Goal: Task Accomplishment & Management: Manage account settings

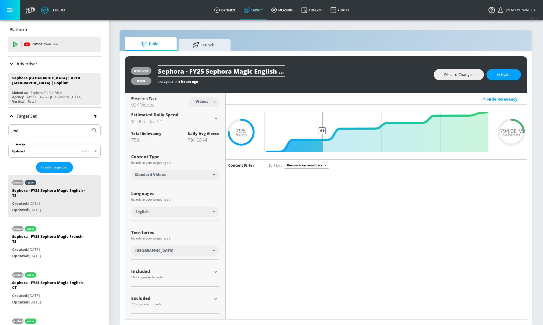
scroll to position [2492, 0]
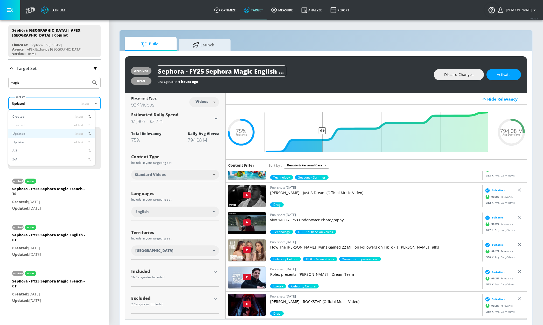
click at [71, 101] on body "Atrium optimize Target measure Analyze Report optimize Target measure Analyze R…" at bounding box center [271, 162] width 543 height 325
click at [66, 90] on div at bounding box center [271, 162] width 543 height 325
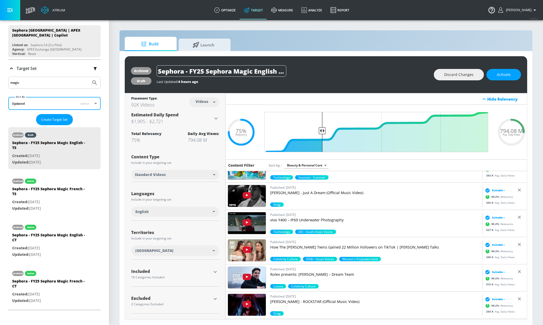
click at [94, 68] on icon "button" at bounding box center [95, 68] width 3 height 3
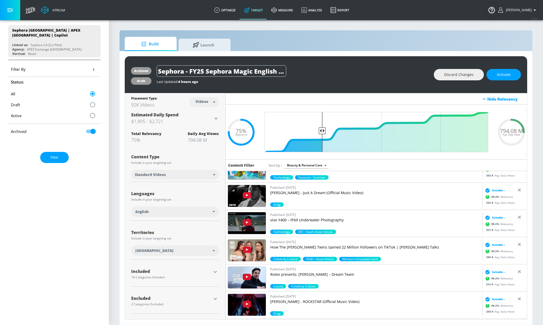
click at [86, 132] on input "checkbox" at bounding box center [93, 131] width 30 height 10
checkbox input "false"
click at [63, 66] on div "Filter By" at bounding box center [54, 69] width 92 height 15
click at [91, 68] on icon "button" at bounding box center [93, 69] width 5 height 5
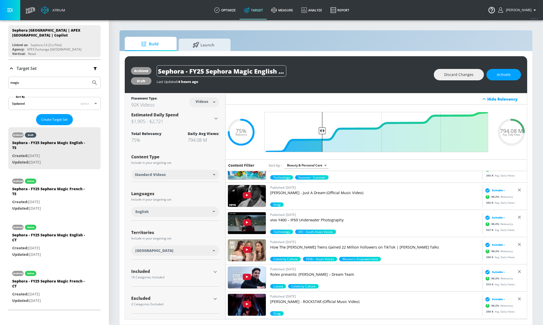
click at [66, 84] on input "magic" at bounding box center [49, 82] width 79 height 7
type input "m"
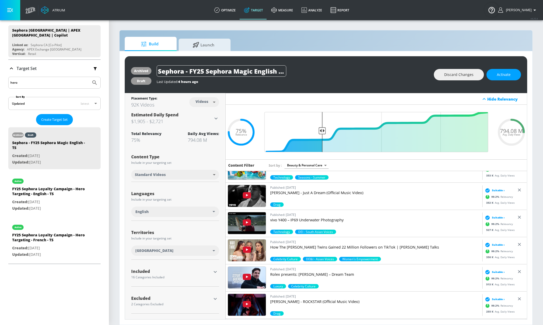
type input "hero"
click at [89, 77] on button "Submit Search" at bounding box center [94, 82] width 11 height 11
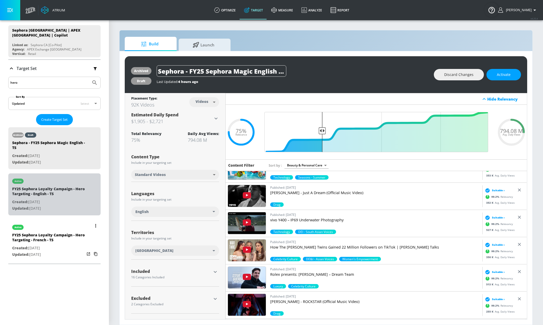
click at [60, 182] on div "active" at bounding box center [48, 179] width 73 height 13
type input "FY25 Sephora Loyalty Campaign - Hero Targeting - English - TS"
type input "0.05"
type input "avg_daily_views_last_7_days"
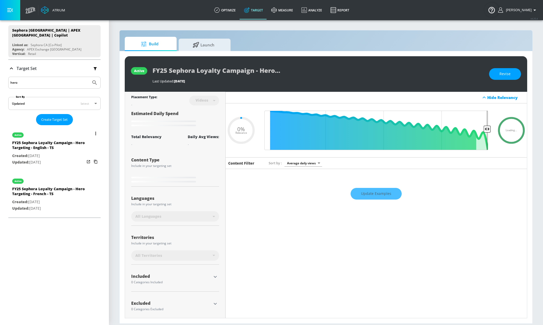
click at [55, 136] on div "active" at bounding box center [48, 133] width 73 height 13
click at [95, 132] on icon "list of Target Set" at bounding box center [95, 133] width 1 height 3
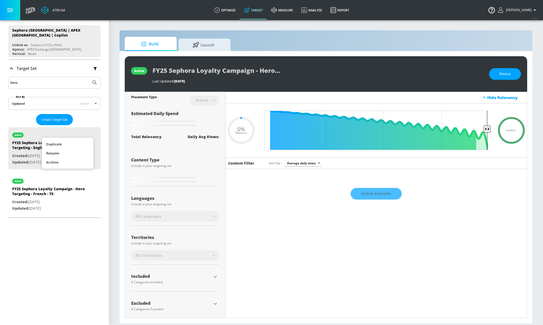
click at [80, 146] on li "Duplicate" at bounding box center [67, 144] width 51 height 9
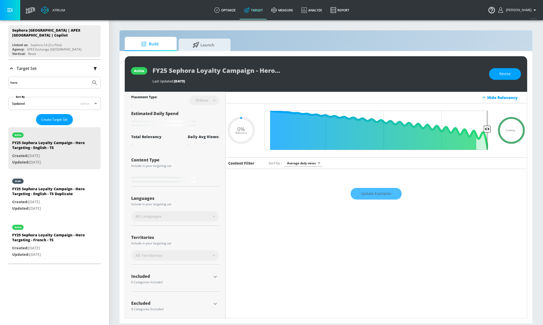
type input "0.05"
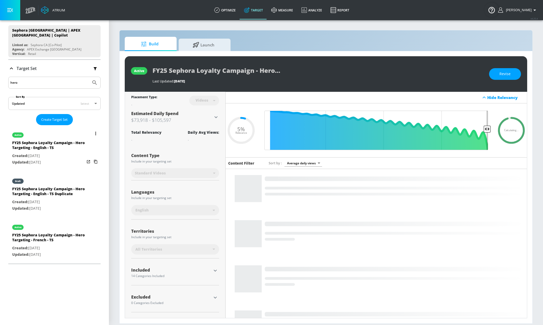
click at [59, 186] on div "draft" at bounding box center [48, 179] width 73 height 13
type input "FY25 Sephora Loyalty Campaign - Hero Targeting - English - TS Duplicate"
type input "0.05"
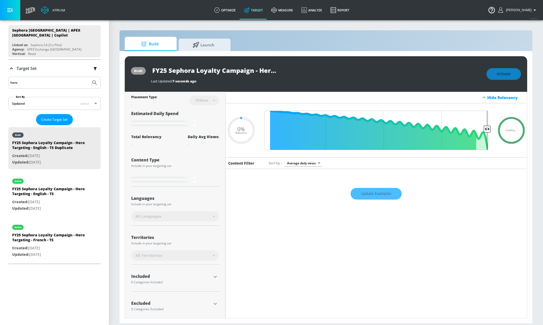
click at [244, 74] on input "FY25 Sephora Loyalty Campaign - Hero Targeting - English - TS Duplicate" at bounding box center [216, 71] width 130 height 12
drag, startPoint x: 225, startPoint y: 73, endPoint x: 266, endPoint y: 68, distance: 41.2
click at [351, 71] on div "FY25 Sephora Loyalty Campaign - Hero Targeting - English - TS Duplicate" at bounding box center [316, 71] width 330 height 12
click at [247, 68] on input "FY25 Sephora Loyalty Campaign - Hero Targeting - English - TS Duplicate" at bounding box center [216, 71] width 130 height 12
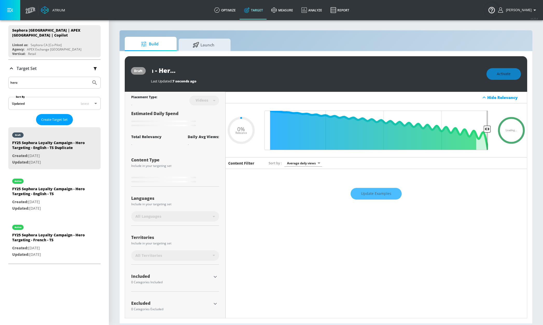
drag, startPoint x: 241, startPoint y: 70, endPoint x: 360, endPoint y: 80, distance: 119.3
click at [360, 80] on div "FY25 Sephora Loyalty Campaign - Hero Targeting - English - TS Duplicate Last Up…" at bounding box center [316, 74] width 330 height 19
type input "FY25 Sephora Loyalty Campaign - Hero Targeting - English -"
type input "0.05"
type input "FY25 Sephora Loyalty Campaign - Hero Targeting - English - C"
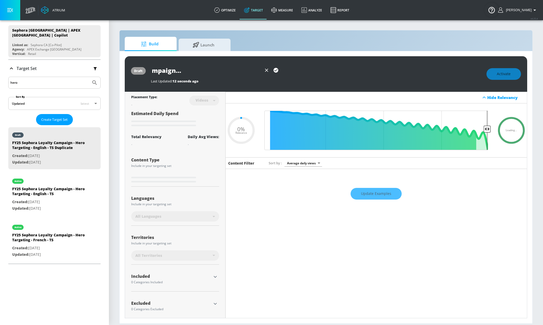
type input "0.05"
type input "FY25 Sephora Loyalty Campaign - Hero Targeting - English - CT"
type input "0.05"
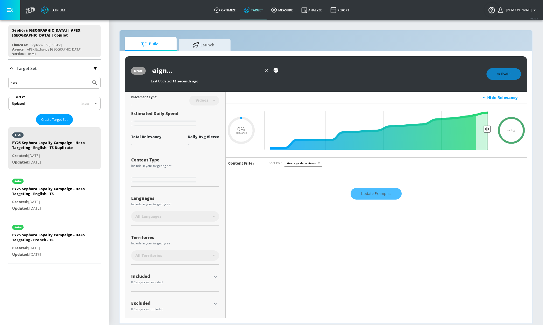
type input "FY25 Sephora Loyalty Campaign - Hero Targeting - English - CT"
click at [277, 71] on icon "button" at bounding box center [275, 70] width 5 height 5
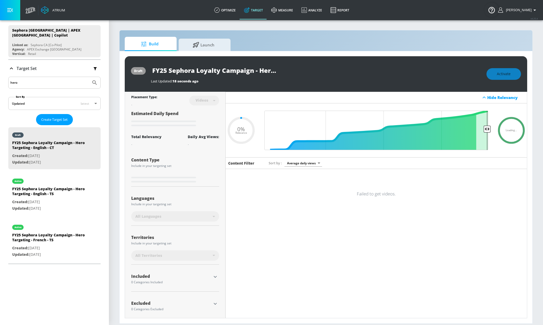
type input "0.05"
type input "FY25 Sephora Loyalty Campaign - Hero Targeting - English - TS Duplicate"
type input "0.05"
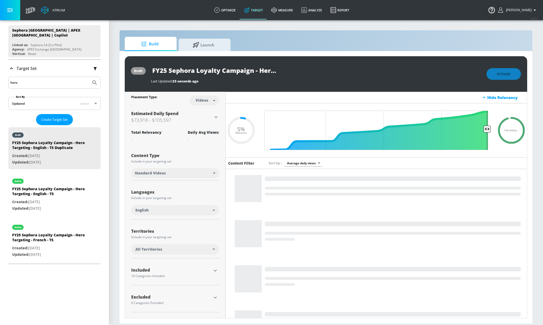
click at [209, 99] on body "Atrium optimize Target measure Analyze Report optimize Target measure Analyze R…" at bounding box center [271, 162] width 543 height 325
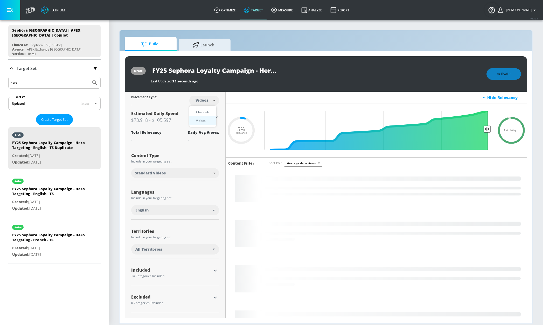
click at [206, 112] on div "Channels" at bounding box center [202, 111] width 19 height 5
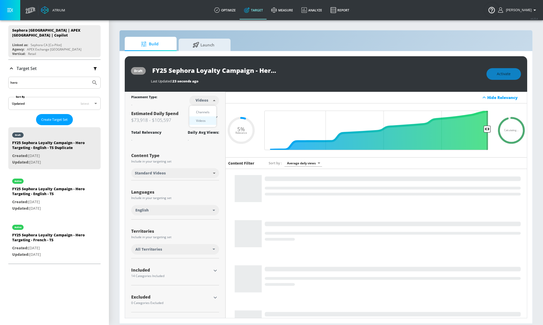
type input "channels"
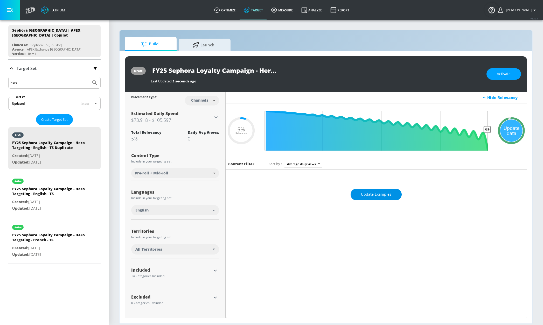
click at [364, 191] on span "Update Examples" at bounding box center [376, 194] width 30 height 6
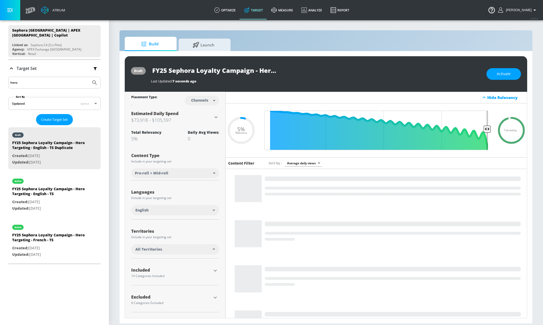
click at [236, 71] on input "FY25 Sephora Loyalty Campaign - Hero Targeting - English - TS Duplicate" at bounding box center [216, 71] width 130 height 12
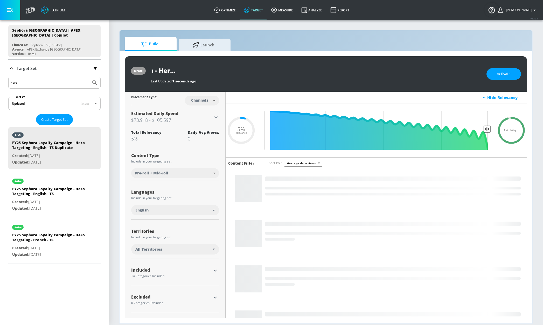
drag, startPoint x: 234, startPoint y: 72, endPoint x: 314, endPoint y: 67, distance: 80.2
click at [316, 67] on div "FY25 Sephora Loyalty Campaign - Hero Targeting - English - TS Duplicate" at bounding box center [316, 71] width 330 height 12
click at [248, 74] on input "FY25 Sephora Loyalty Campaign - Hero Targeting - English - TS Duplicate" at bounding box center [216, 71] width 130 height 12
drag, startPoint x: 243, startPoint y: 71, endPoint x: 340, endPoint y: 72, distance: 96.4
click at [340, 72] on div "FY25 Sephora Loyalty Campaign - Hero Targeting - English - TS Duplicate" at bounding box center [316, 71] width 330 height 12
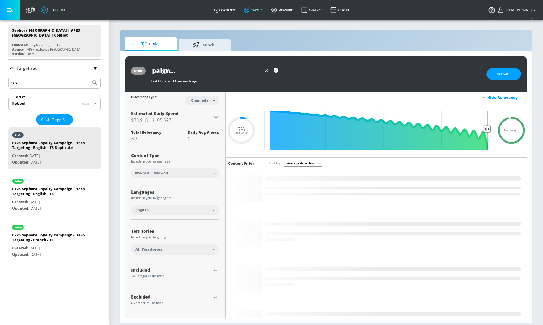
scroll to position [0, 87]
click at [275, 70] on icon "button" at bounding box center [276, 70] width 6 height 6
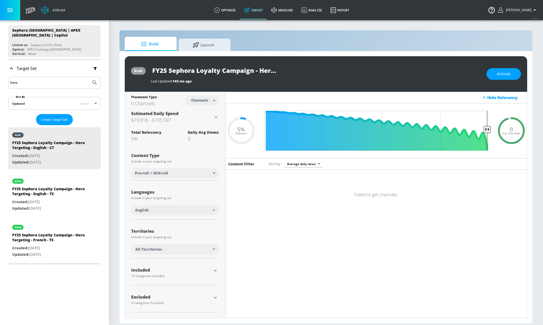
click at [237, 76] on div "Last Updated: 143 ms ago" at bounding box center [316, 79] width 330 height 7
click at [244, 73] on input "FY25 Sephora Loyalty Campaign - Hero Targeting - English - CT" at bounding box center [216, 71] width 130 height 12
drag, startPoint x: 240, startPoint y: 72, endPoint x: 305, endPoint y: 69, distance: 64.3
click at [305, 69] on div "FY25 Sephora Loyalty Campaign - Hero Targeting - English - CT" at bounding box center [316, 71] width 330 height 12
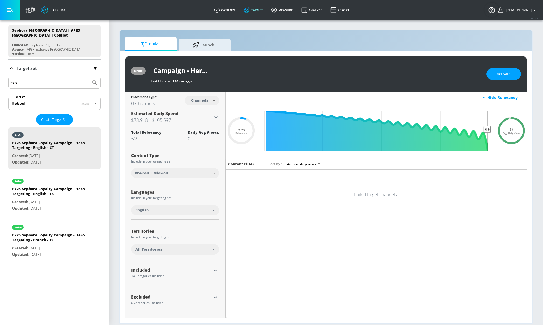
scroll to position [0, 0]
click at [301, 70] on div "FY25 Sephora Loyalty Campaign - Hero Targeting - English - CT" at bounding box center [316, 71] width 330 height 12
click at [506, 77] on button "Activate" at bounding box center [503, 74] width 34 height 12
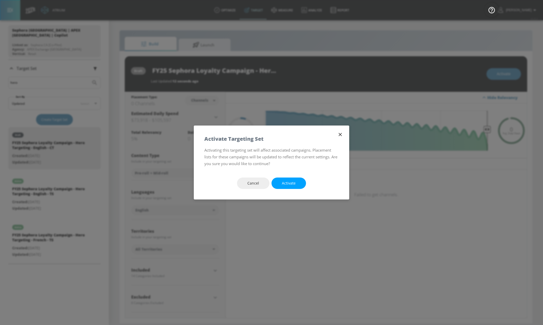
click at [288, 182] on span "Activate" at bounding box center [289, 183] width 14 height 6
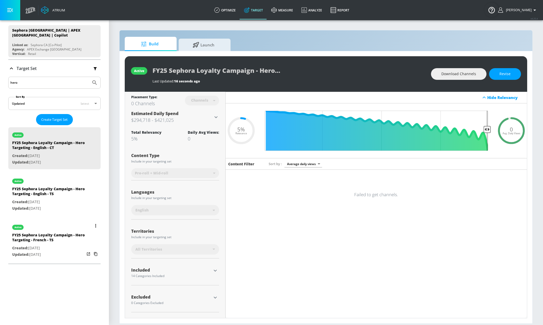
scroll to position [47, 0]
click at [46, 231] on div "active" at bounding box center [48, 227] width 73 height 13
type input "FY25 Sephora Loyalty Campaign - Hero Targeting - French - TS"
type input "videos"
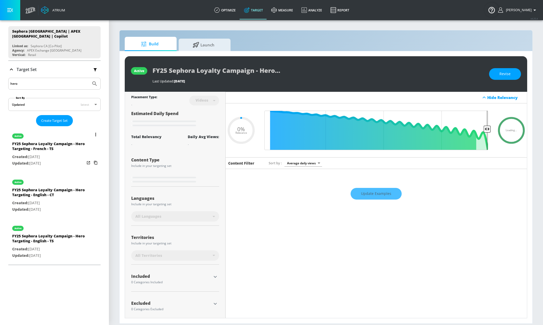
click at [92, 132] on button "list of Target Set" at bounding box center [95, 134] width 7 height 7
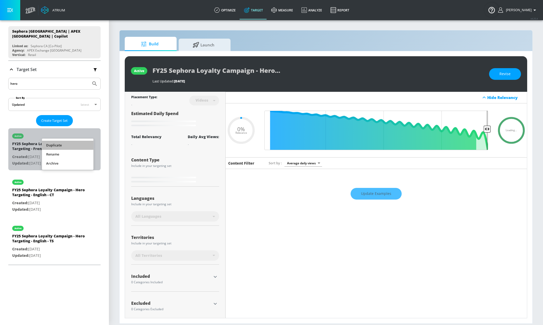
click at [61, 146] on li "Duplicate" at bounding box center [67, 145] width 51 height 9
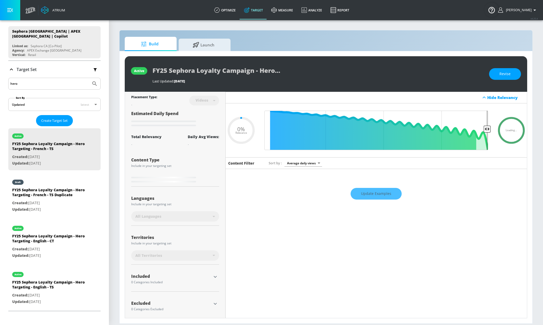
type input "0.05"
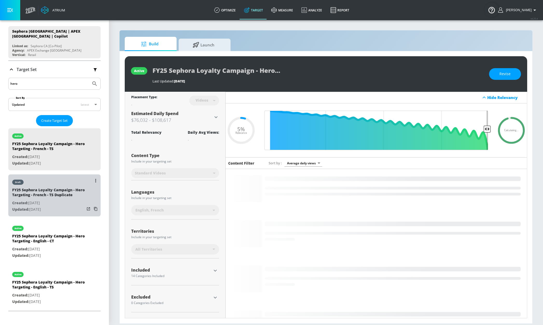
click at [53, 186] on div "draft" at bounding box center [48, 180] width 73 height 13
type input "FY25 Sephora Loyalty Campaign - Hero Targeting - French - TS Duplicate"
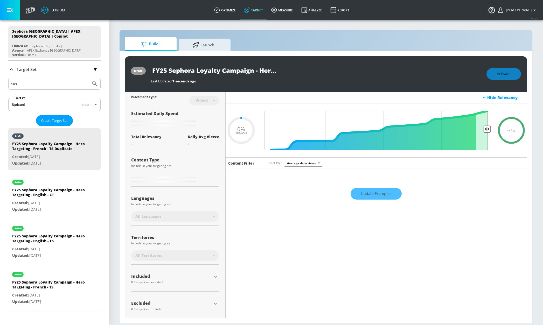
type input "0.05"
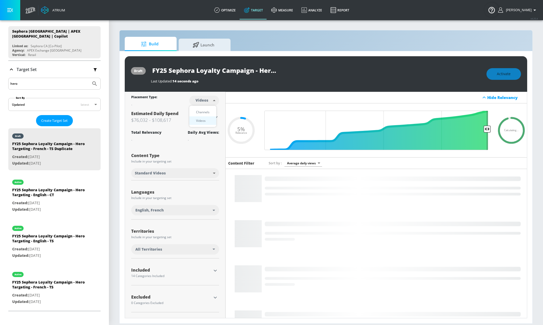
click at [202, 104] on body "Atrium optimize Target measure Analyze Report optimize Target measure Analyze R…" at bounding box center [271, 162] width 543 height 325
click at [201, 113] on div "Channels" at bounding box center [202, 111] width 19 height 5
type input "channels"
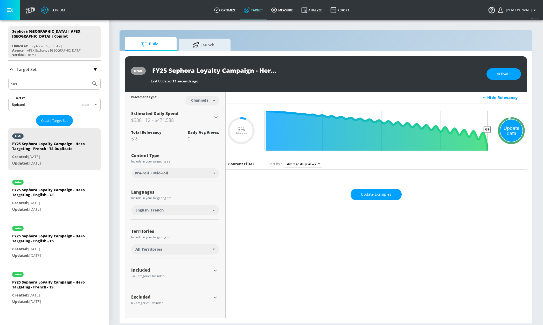
click at [504, 125] on div "Update data" at bounding box center [511, 130] width 22 height 22
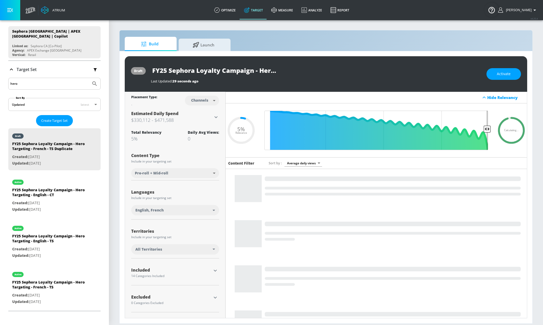
click at [265, 74] on input "FY25 Sephora Loyalty Campaign - Hero Targeting - French - TS Duplicate" at bounding box center [216, 71] width 130 height 12
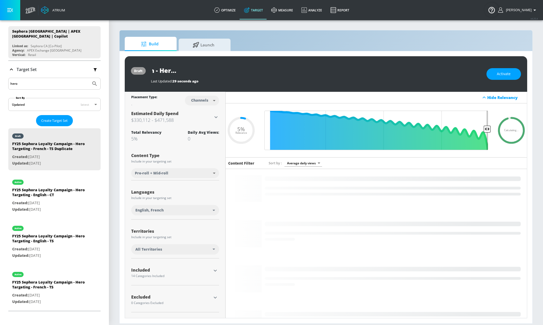
drag, startPoint x: 260, startPoint y: 73, endPoint x: 269, endPoint y: 73, distance: 9.3
click at [307, 71] on div "FY25 Sephora Loyalty Campaign - Hero Targeting - French - TS Duplicate" at bounding box center [316, 71] width 330 height 12
click at [239, 74] on input "FY25 Sephora Loyalty Campaign - Hero Targeting - French - TS Duplicate" at bounding box center [216, 71] width 130 height 12
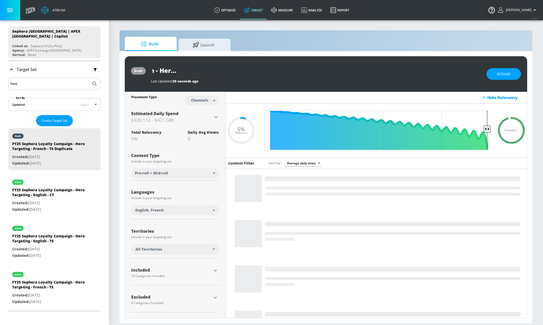
click at [240, 71] on input "FY25 Sephora Loyalty Campaign - Hero Targeting - French - TS Duplicate" at bounding box center [216, 71] width 130 height 12
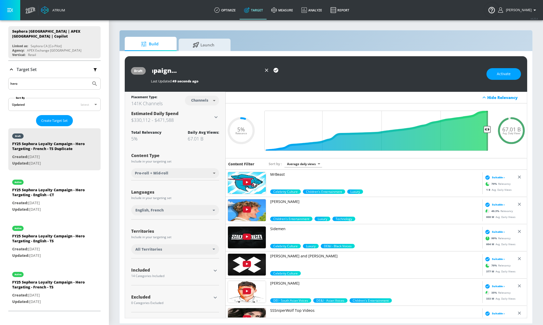
scroll to position [0, 87]
type input "FY25 Sephora Loyalty Campaign - Hero Targeting - French - CT"
click at [276, 71] on icon "button" at bounding box center [275, 70] width 5 height 5
click at [506, 75] on span "Activate" at bounding box center [504, 74] width 14 height 6
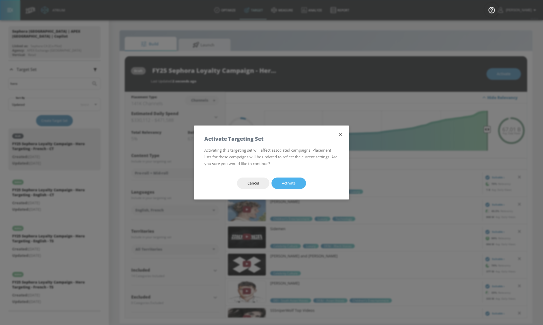
click at [294, 179] on button "Activate" at bounding box center [288, 184] width 34 height 12
